Goal: Task Accomplishment & Management: Use online tool/utility

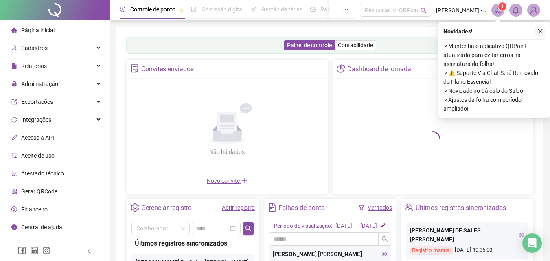
click at [541, 30] on icon "close" at bounding box center [541, 32] width 6 height 6
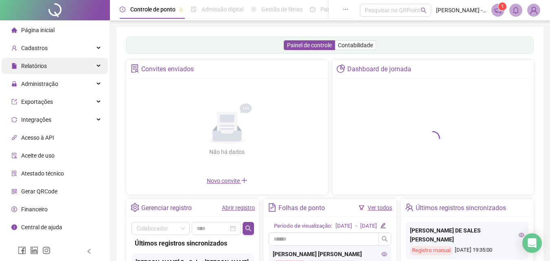
click at [36, 64] on span "Relatórios" at bounding box center [34, 66] width 26 height 7
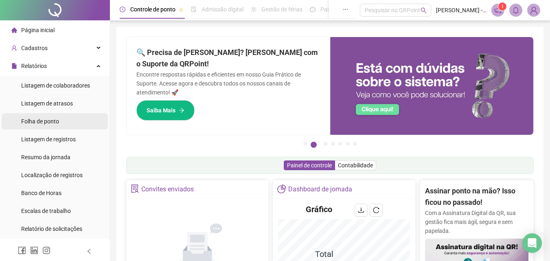
click at [55, 120] on span "Folha de ponto" at bounding box center [40, 121] width 38 height 7
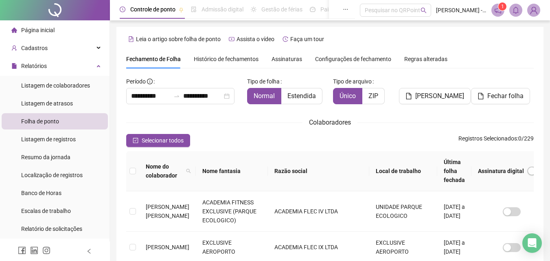
scroll to position [36, 0]
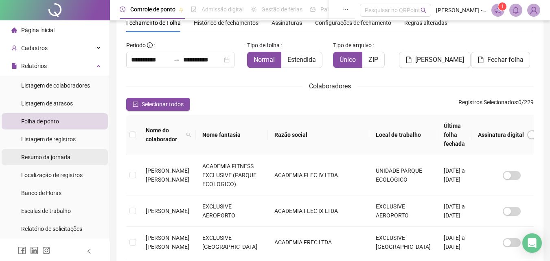
click at [57, 158] on span "Resumo da jornada" at bounding box center [45, 157] width 49 height 7
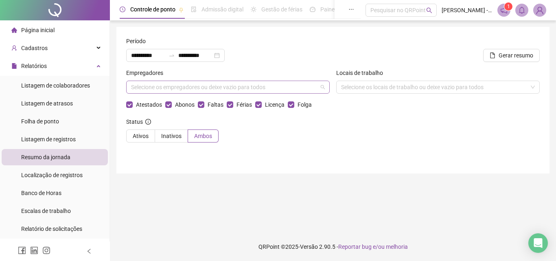
click at [184, 87] on div "Selecione os empregadores ou deixe vazio para todos" at bounding box center [228, 87] width 204 height 13
click at [348, 146] on div "Status Ativos Inativos Ambos" at bounding box center [333, 133] width 414 height 32
click at [93, 68] on div "Relatórios" at bounding box center [55, 66] width 106 height 16
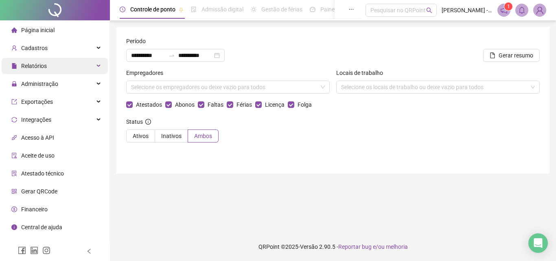
click at [69, 64] on div "Relatórios" at bounding box center [55, 66] width 106 height 16
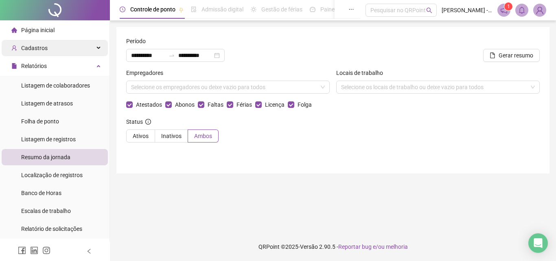
click at [66, 54] on div "Cadastros" at bounding box center [55, 48] width 106 height 16
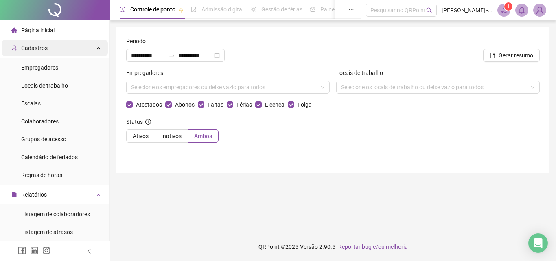
click at [53, 48] on div "Cadastros" at bounding box center [55, 48] width 106 height 16
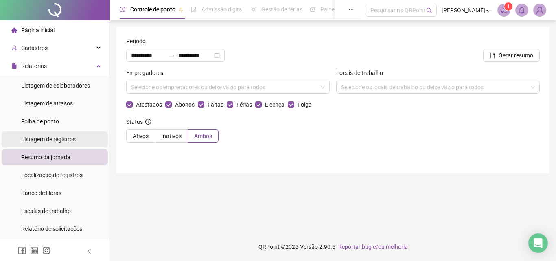
click at [83, 141] on li "Listagem de registros" at bounding box center [55, 139] width 106 height 16
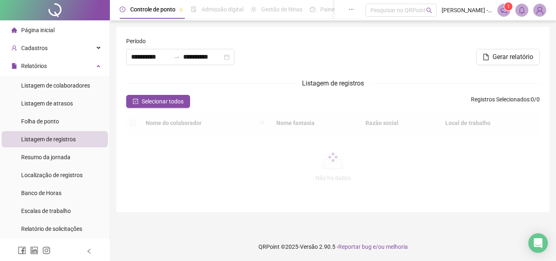
type input "**********"
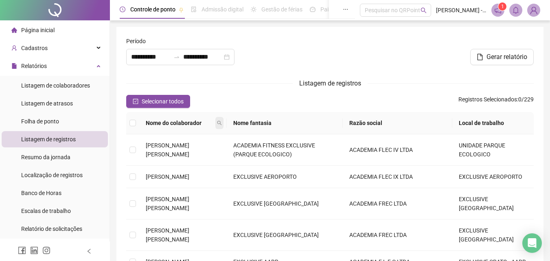
click at [222, 124] on icon "search" at bounding box center [219, 123] width 5 height 5
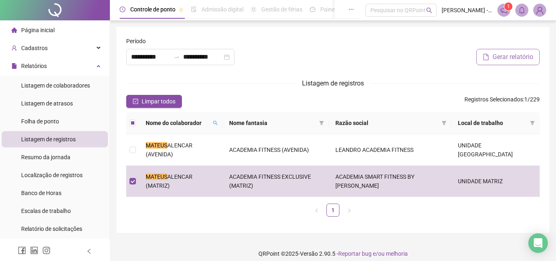
click at [510, 58] on span "Gerar relatório" at bounding box center [513, 57] width 41 height 10
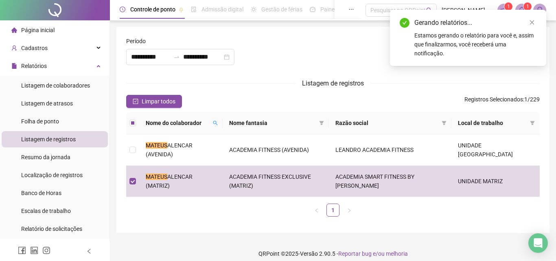
click at [522, 11] on div "Gerando relatórios... Estamos gerando o relatório para você e, assim que finali…" at bounding box center [468, 38] width 156 height 56
click at [530, 20] on icon "close" at bounding box center [532, 23] width 6 height 6
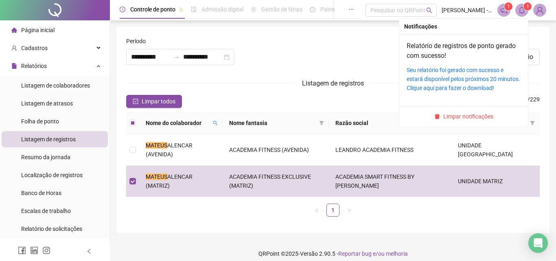
click at [517, 10] on span at bounding box center [522, 10] width 13 height 13
click at [470, 83] on div "Seu relatório foi gerado com sucesso e estará disponível pelos próximos 20 minu…" at bounding box center [464, 79] width 114 height 27
click at [464, 79] on link "Seu relatório foi gerado com sucesso e estará disponível pelos próximos 20 minu…" at bounding box center [464, 79] width 114 height 24
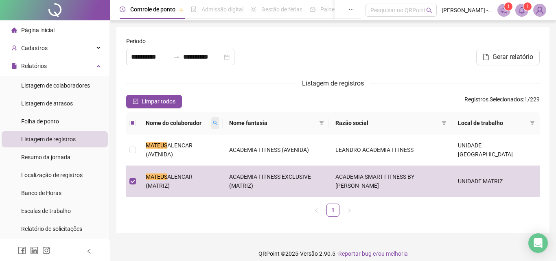
click at [218, 121] on icon "search" at bounding box center [215, 123] width 5 height 5
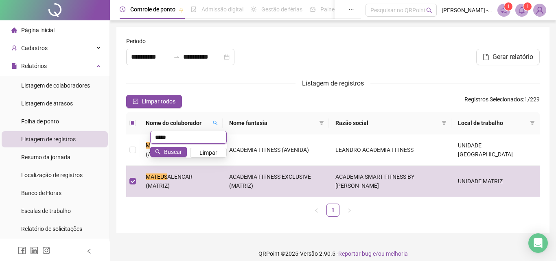
type input "*****"
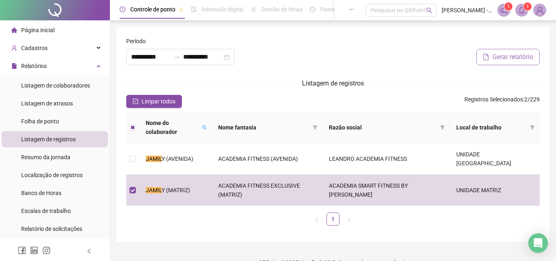
click at [484, 54] on icon "file" at bounding box center [486, 57] width 5 height 7
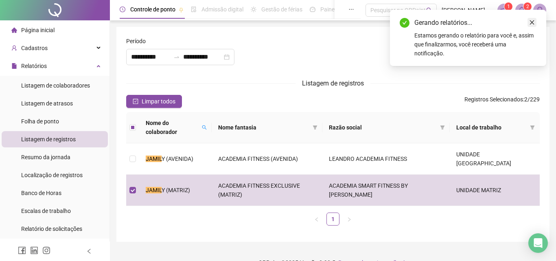
click at [531, 24] on icon "close" at bounding box center [532, 23] width 6 height 6
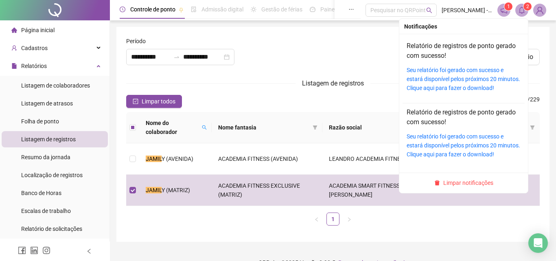
click at [524, 11] on icon "bell" at bounding box center [522, 10] width 6 height 7
click at [463, 80] on link "Seu relatório foi gerado com sucesso e estará disponível pelos próximos 20 minu…" at bounding box center [464, 79] width 114 height 24
